Goal: Check status: Check status

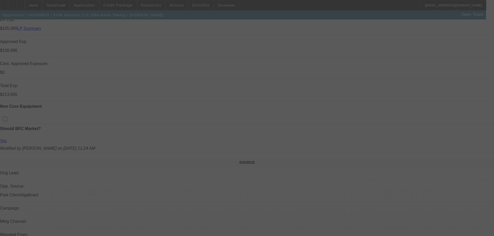
scroll to position [245, 0]
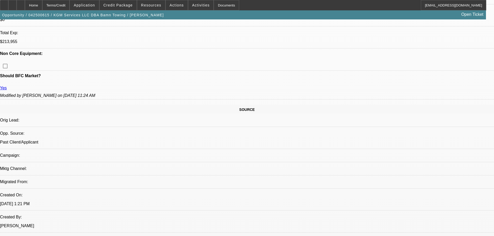
select select "0"
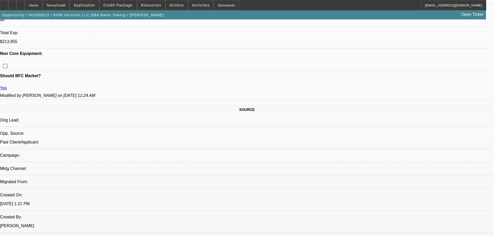
select select "0"
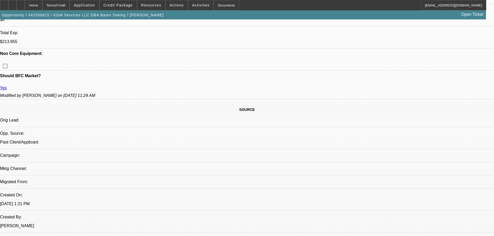
select select "0"
select select "1"
select select "2"
select select "6"
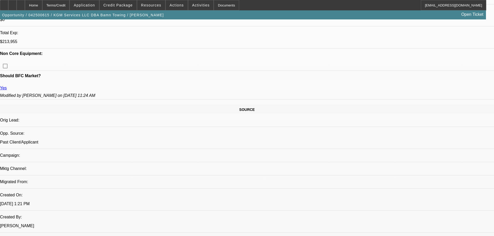
select select "1"
select select "2"
select select "6"
select select "1"
select select "2"
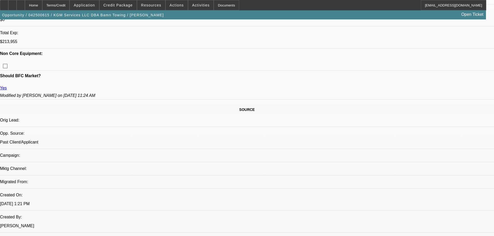
select select "6"
select select "1"
select select "2"
select select "6"
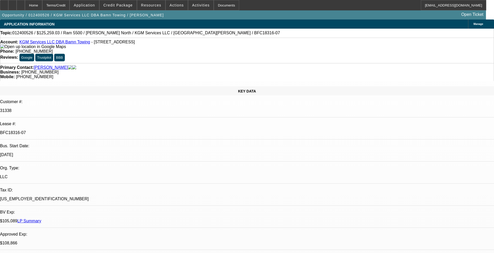
select select "0"
select select "2"
select select "0"
select select "6"
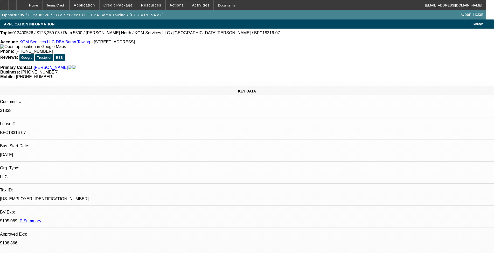
select select "0"
select select "2"
select select "0"
select select "6"
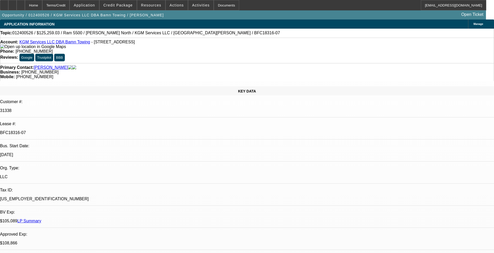
select select "0"
select select "2"
select select "0"
select select "6"
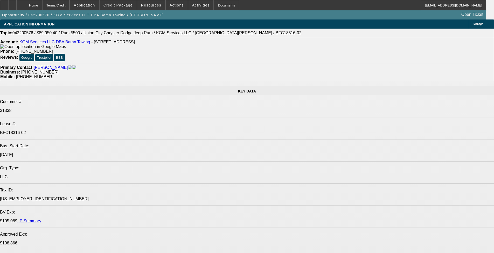
select select "0"
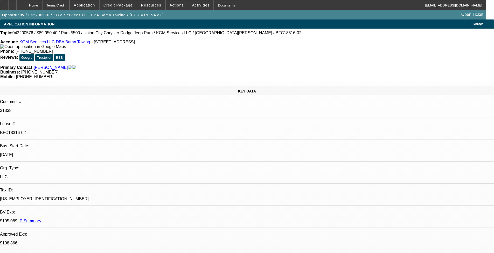
select select "0"
select select "6"
select select "0"
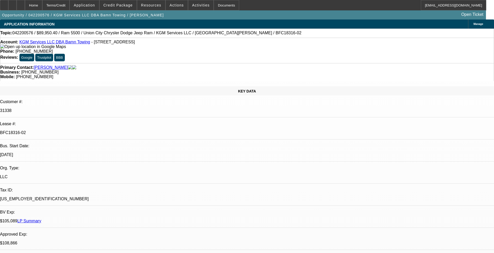
select select "0"
select select "6"
select select "0"
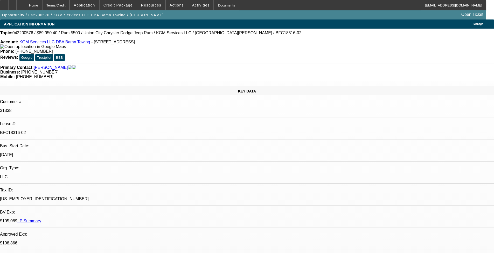
select select "6"
select select "0"
select select "6"
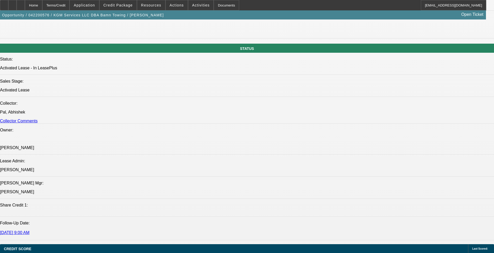
scroll to position [544, 0]
